Goal: Task Accomplishment & Management: Manage account settings

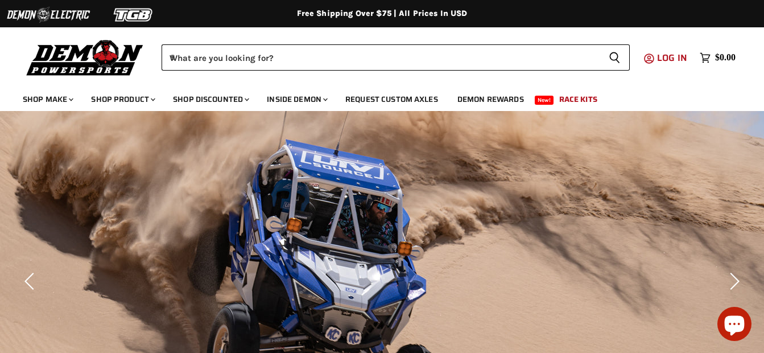
click at [655, 53] on link "Log in" at bounding box center [673, 58] width 42 height 10
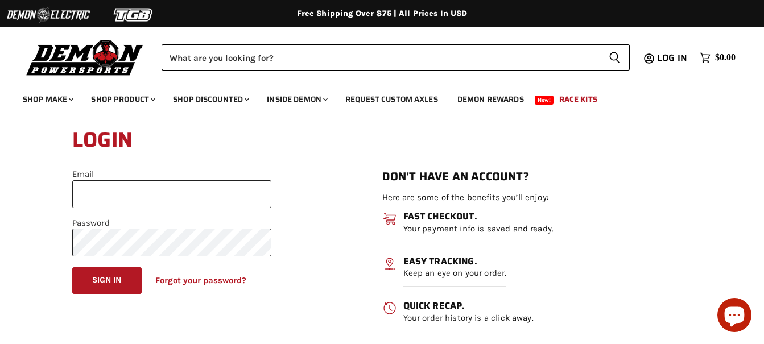
click at [117, 200] on input "Email" at bounding box center [171, 194] width 199 height 28
type input "**********"
click at [72, 267] on button "Sign in" at bounding box center [106, 280] width 69 height 27
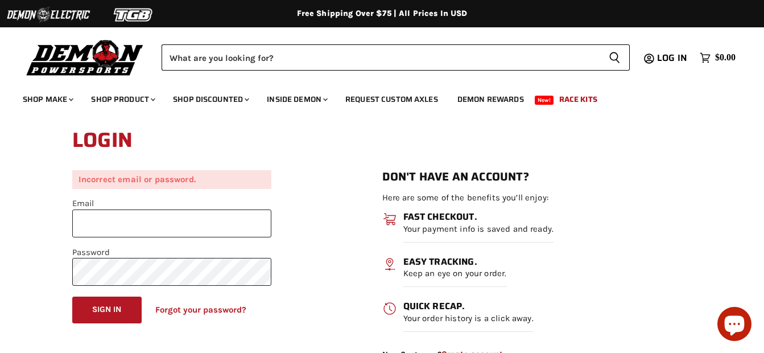
click at [184, 229] on input "Email" at bounding box center [171, 223] width 199 height 28
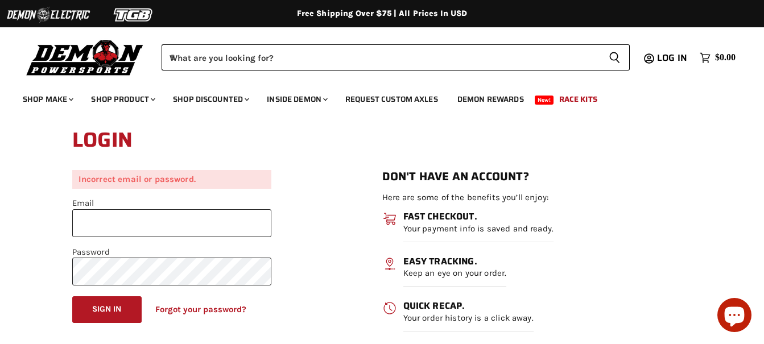
click at [111, 233] on input "Email" at bounding box center [171, 223] width 199 height 28
type input "**********"
click at [72, 296] on button "Sign in" at bounding box center [106, 309] width 69 height 27
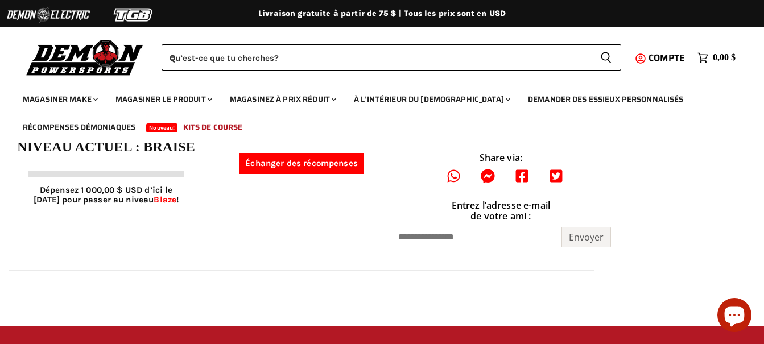
scroll to position [569, 0]
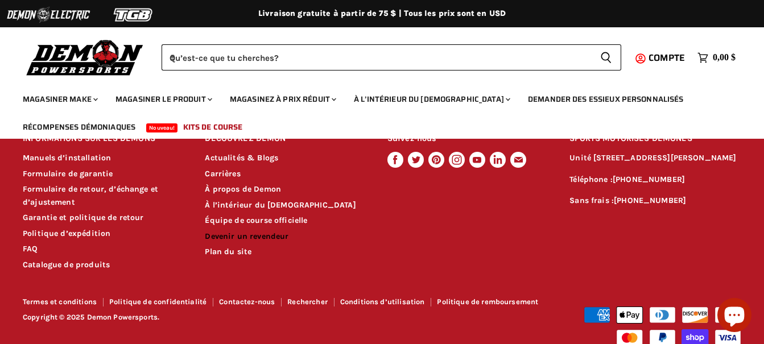
click at [268, 232] on link "Devenir un revendeur" at bounding box center [247, 237] width 84 height 10
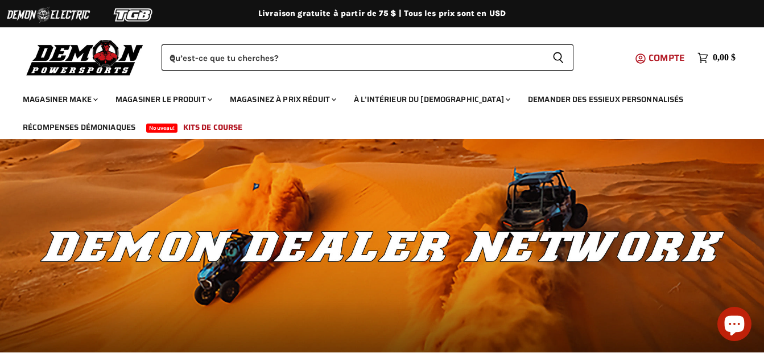
click at [678, 59] on span "Compte" at bounding box center [667, 58] width 36 height 14
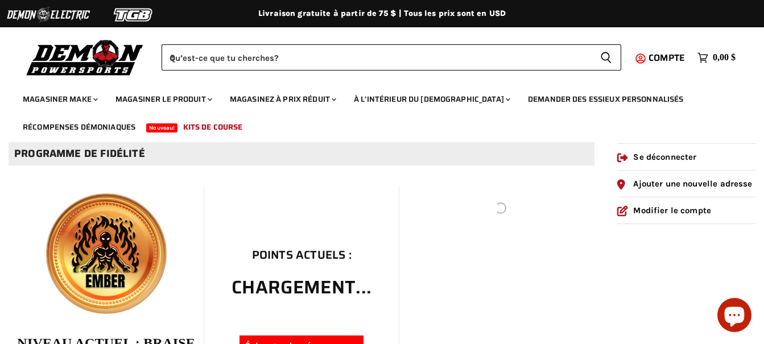
scroll to position [114, 0]
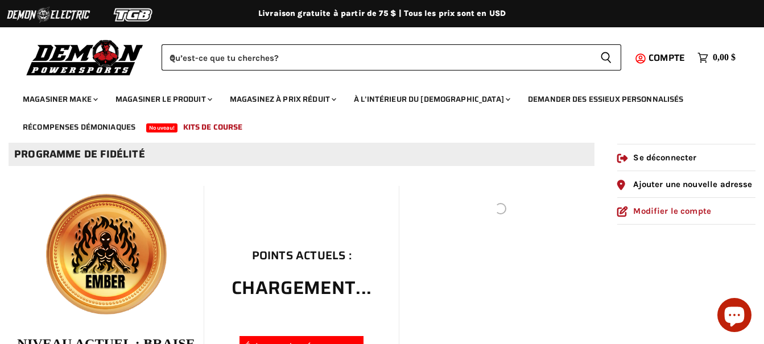
click at [680, 206] on link "Modifier le compte" at bounding box center [664, 211] width 94 height 10
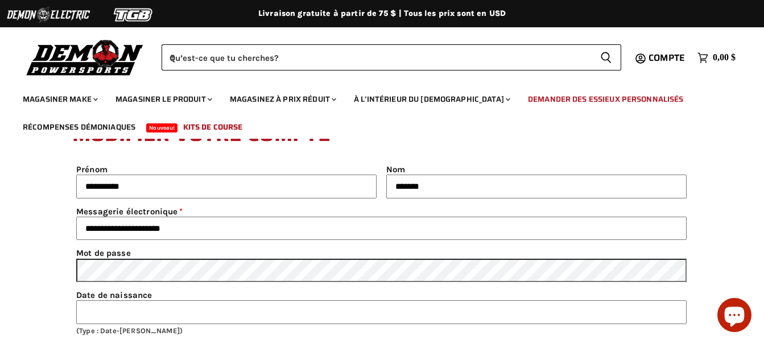
scroll to position [57, 0]
